Goal: Task Accomplishment & Management: Complete application form

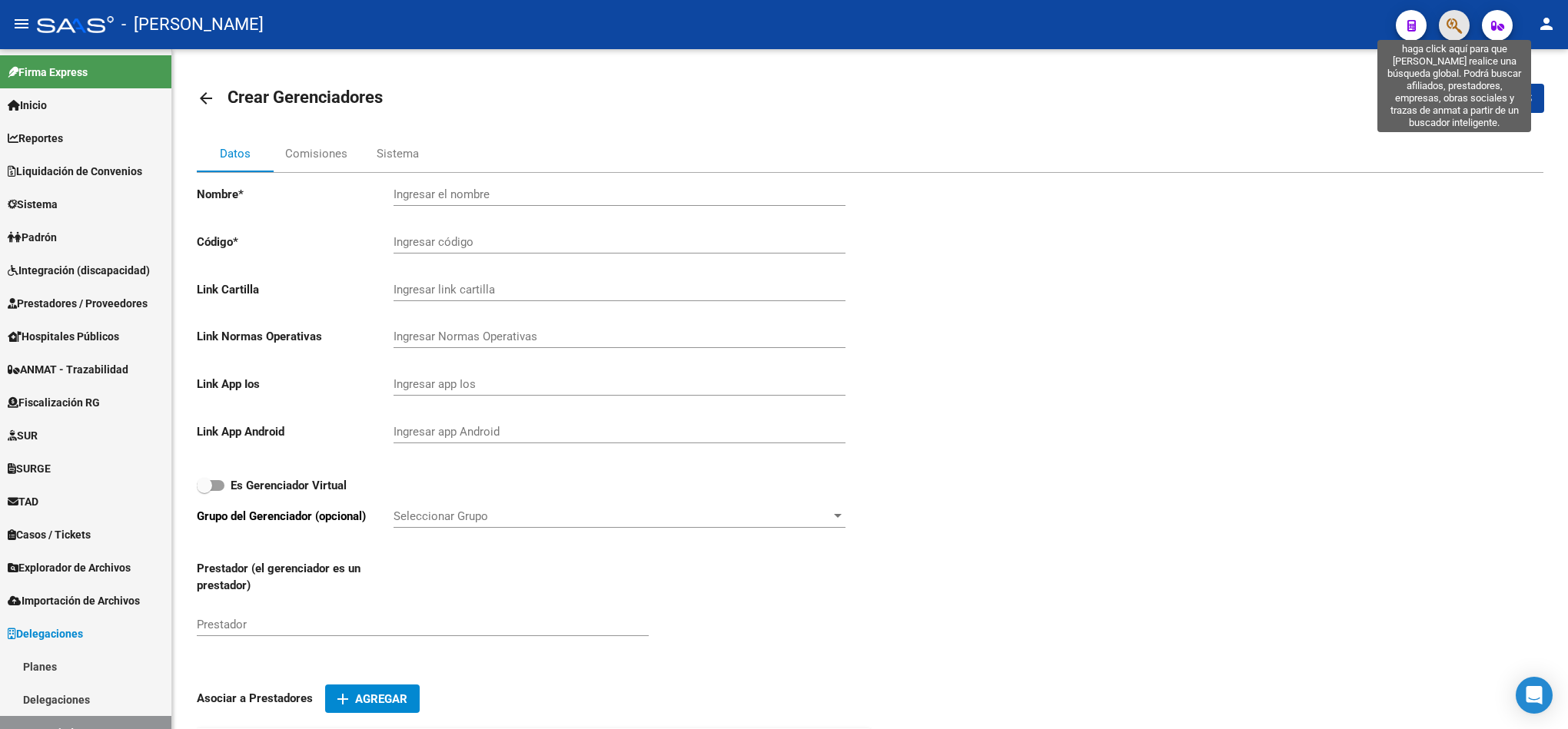
click at [1461, 26] on icon "button" at bounding box center [1454, 25] width 16 height 17
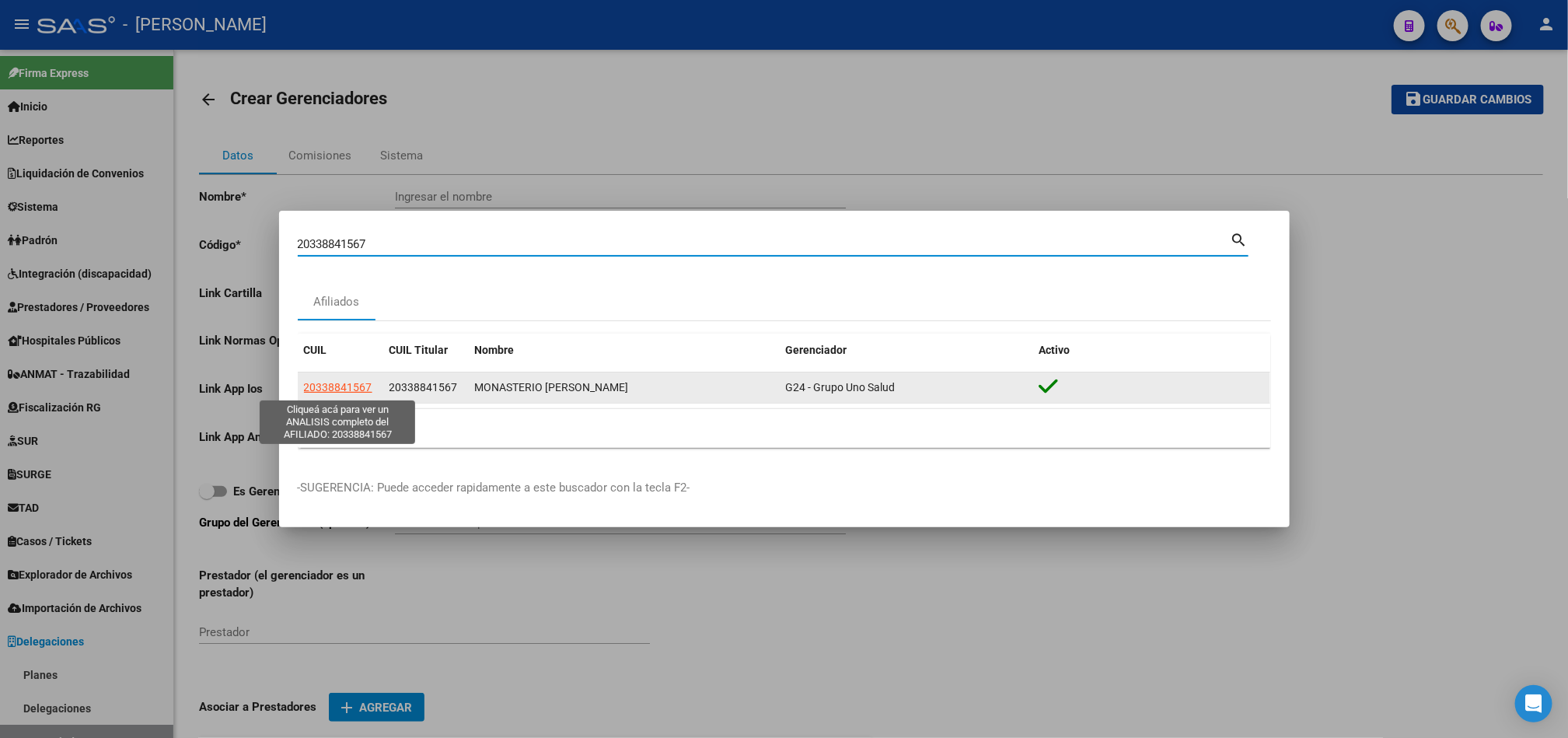
click at [325, 385] on span "20338841567" at bounding box center [338, 387] width 69 height 13
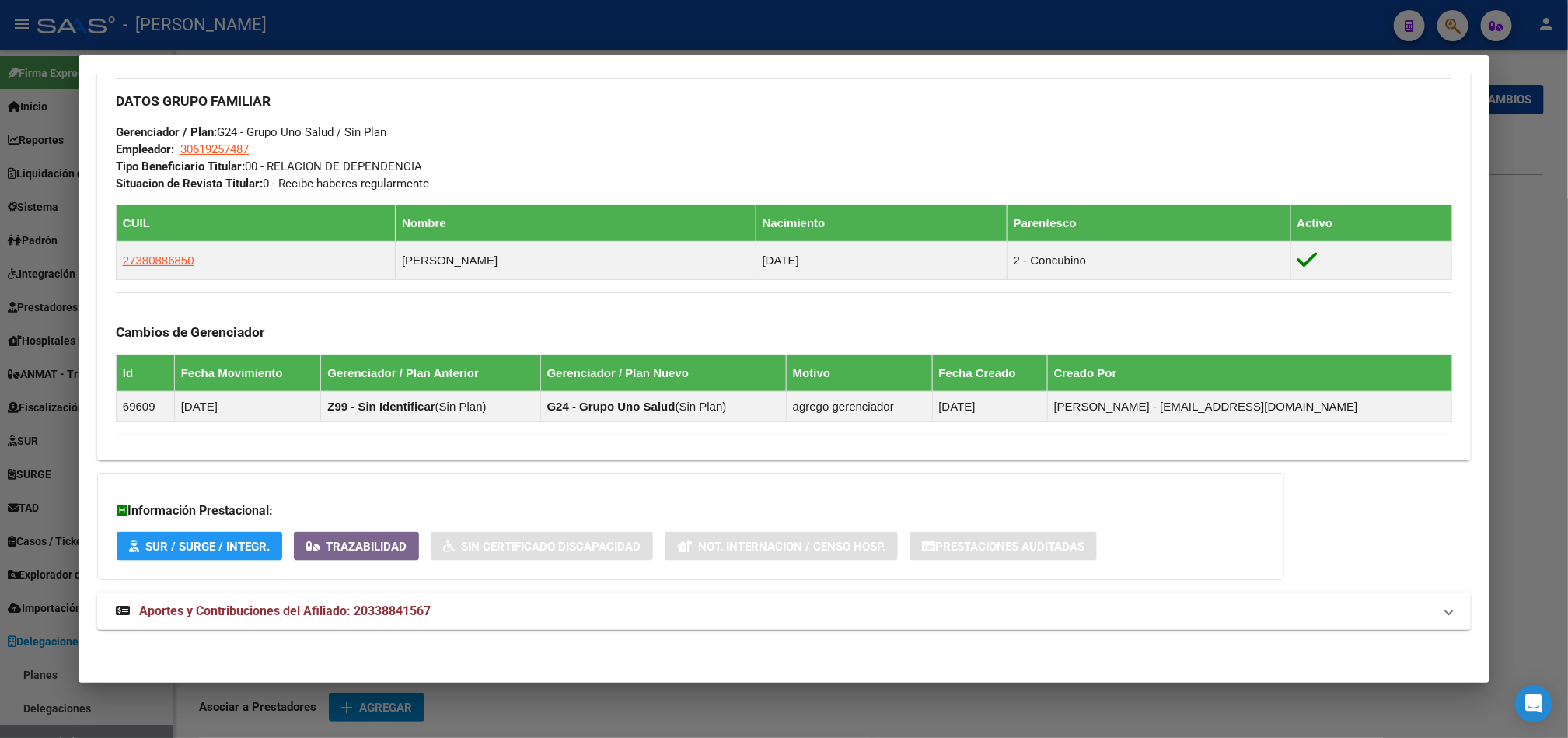
scroll to position [745, 0]
click at [0, 150] on div at bounding box center [784, 369] width 1568 height 738
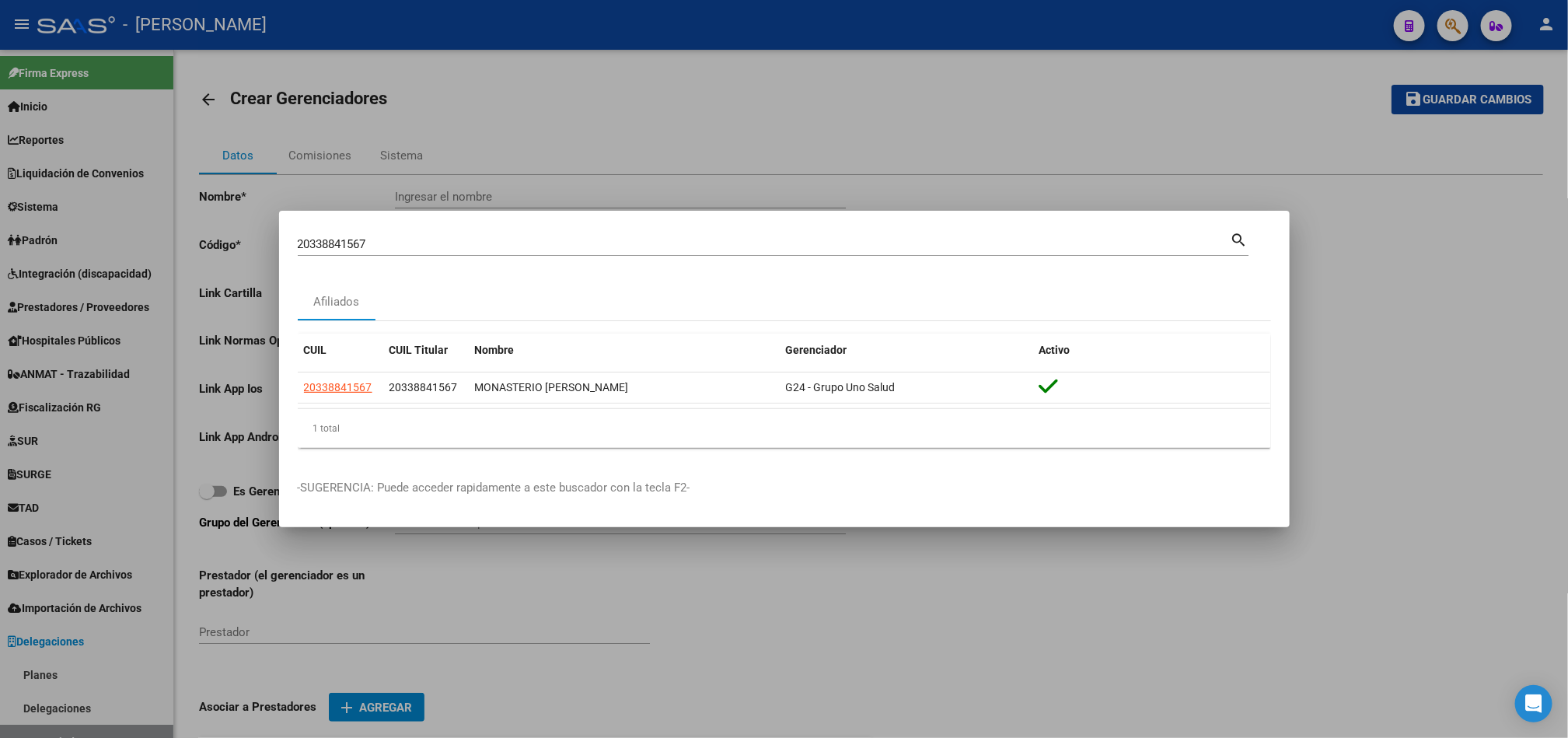
click at [459, 245] on input "20338841567" at bounding box center [764, 244] width 933 height 14
paste input "95582566"
type input "95582566"
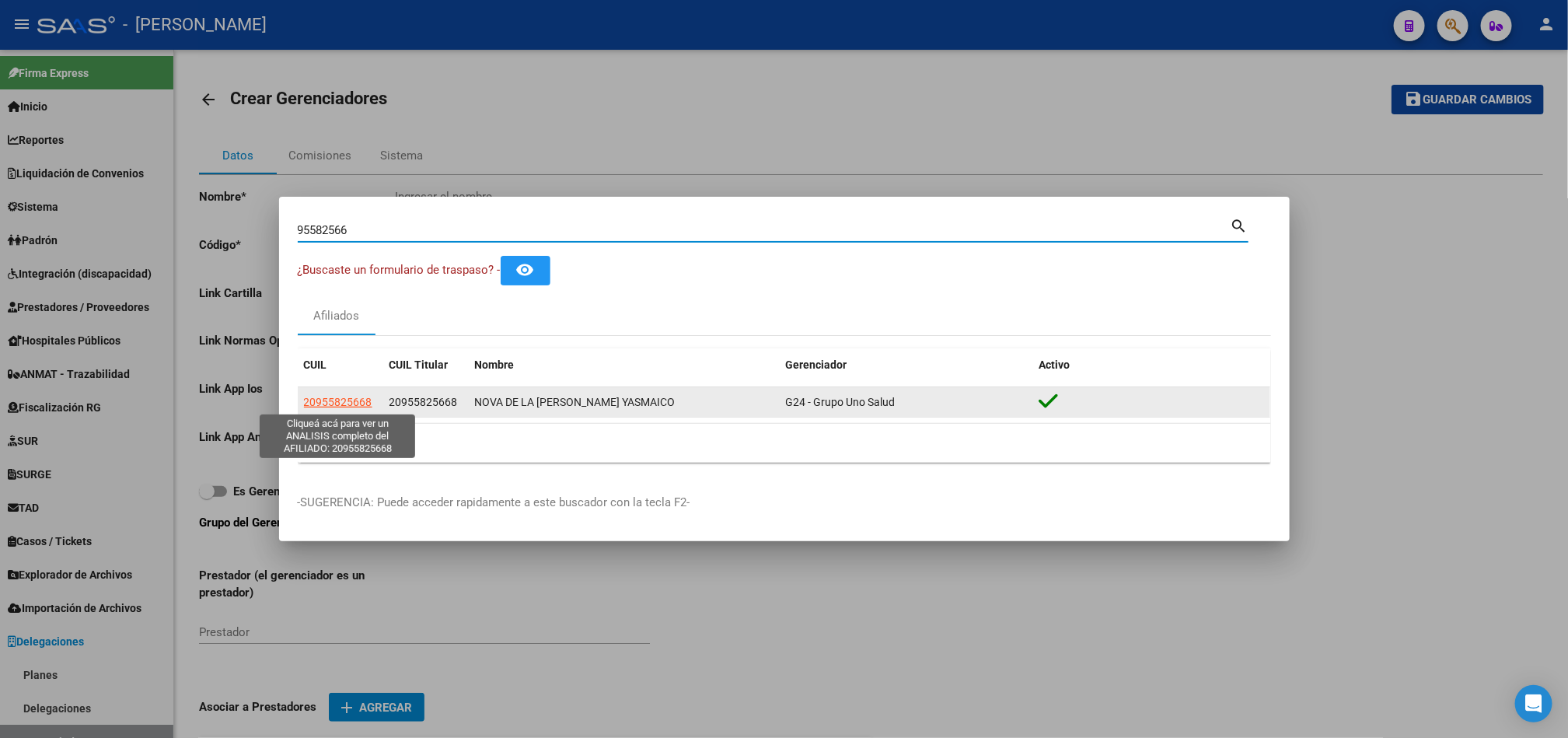
click at [428, 400] on span "20955825668" at bounding box center [424, 402] width 69 height 13
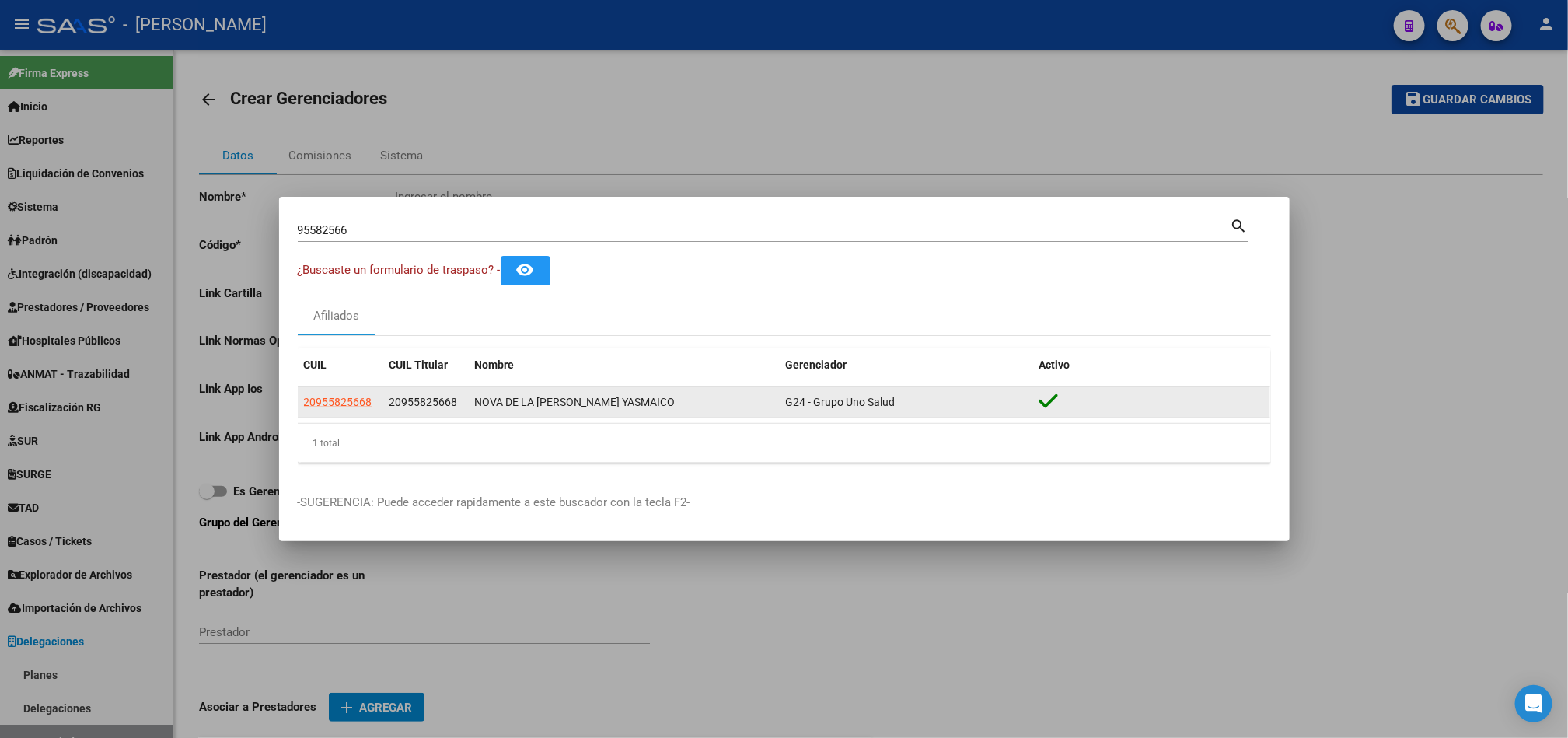
click at [428, 400] on span "20955825668" at bounding box center [424, 402] width 69 height 13
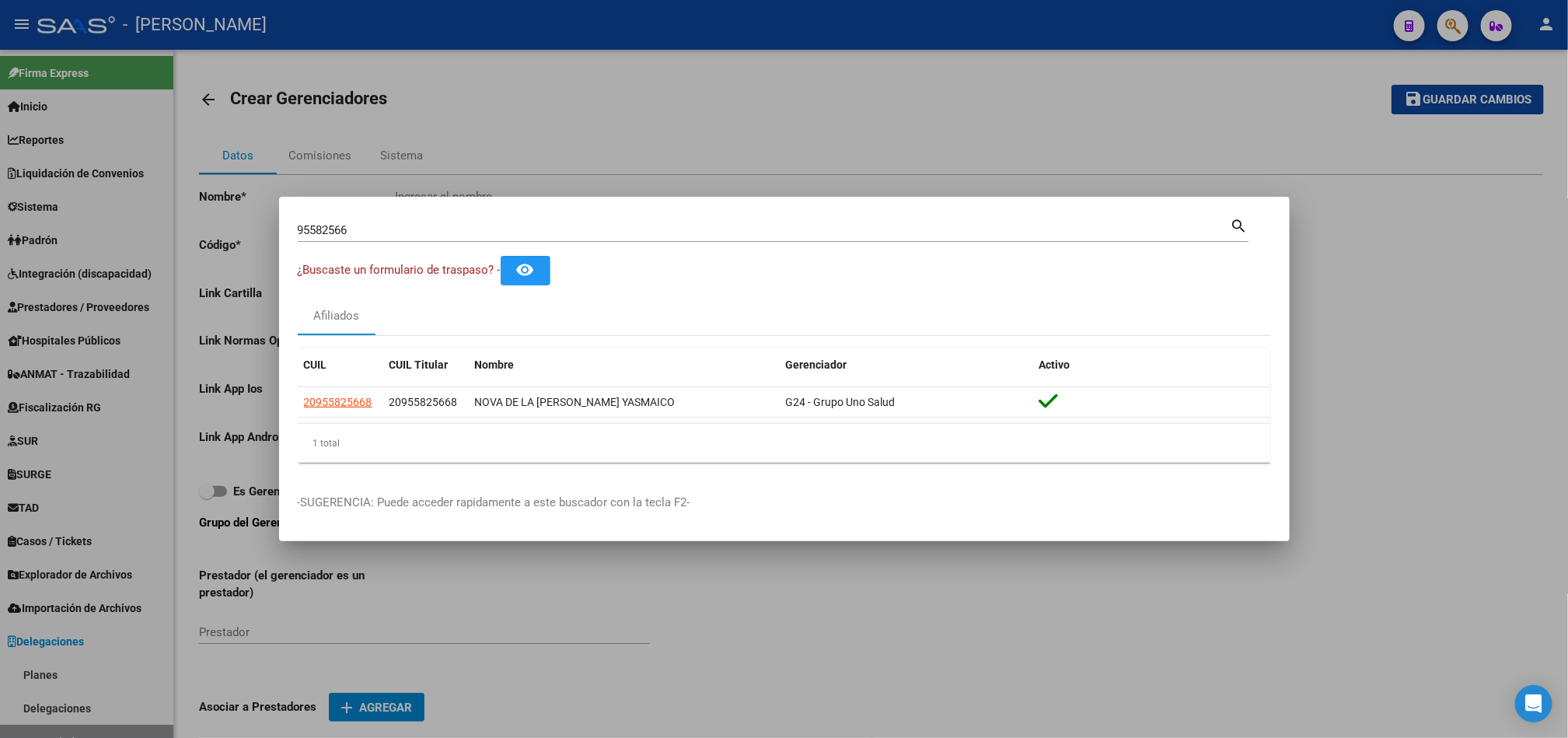
copy span "20955825668"
